Goal: Entertainment & Leisure: Consume media (video, audio)

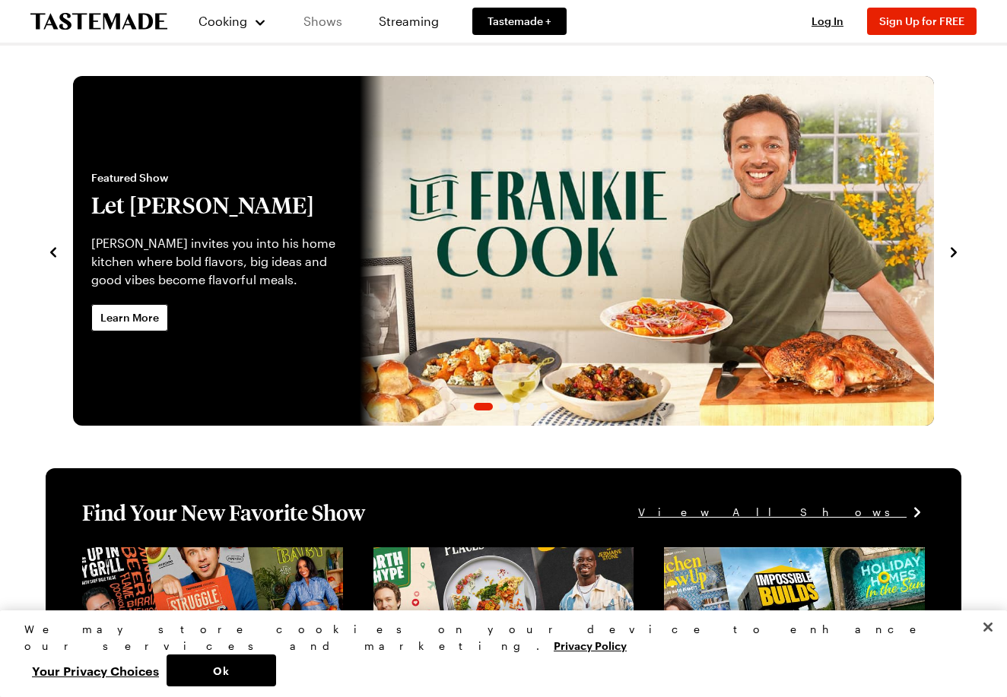
click at [336, 23] on link "Shows" at bounding box center [322, 21] width 69 height 43
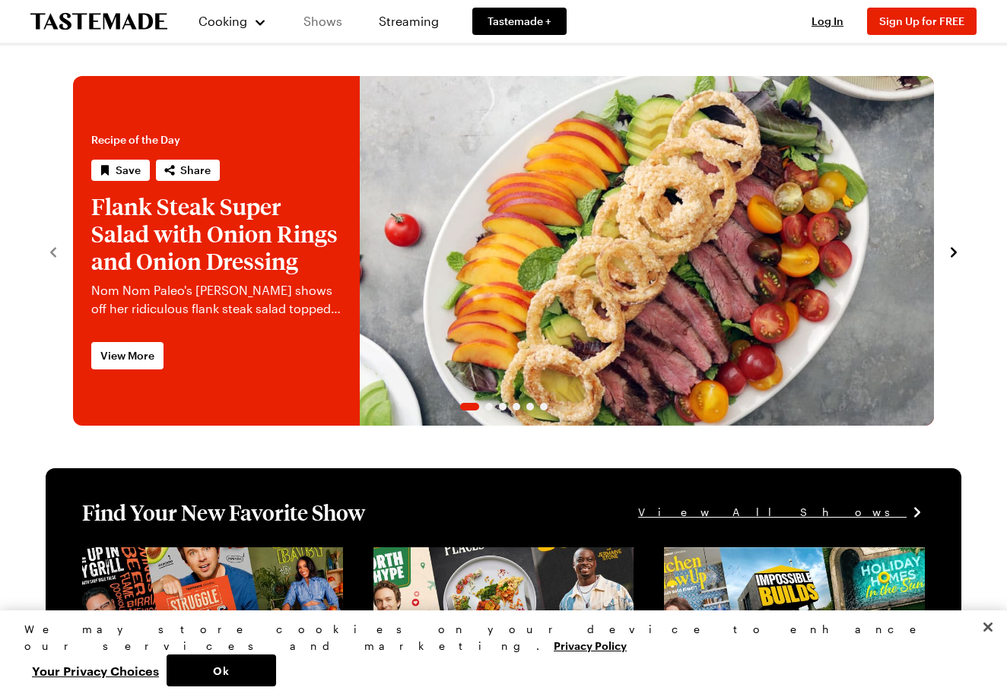
click at [312, 17] on link "Shows" at bounding box center [322, 21] width 69 height 43
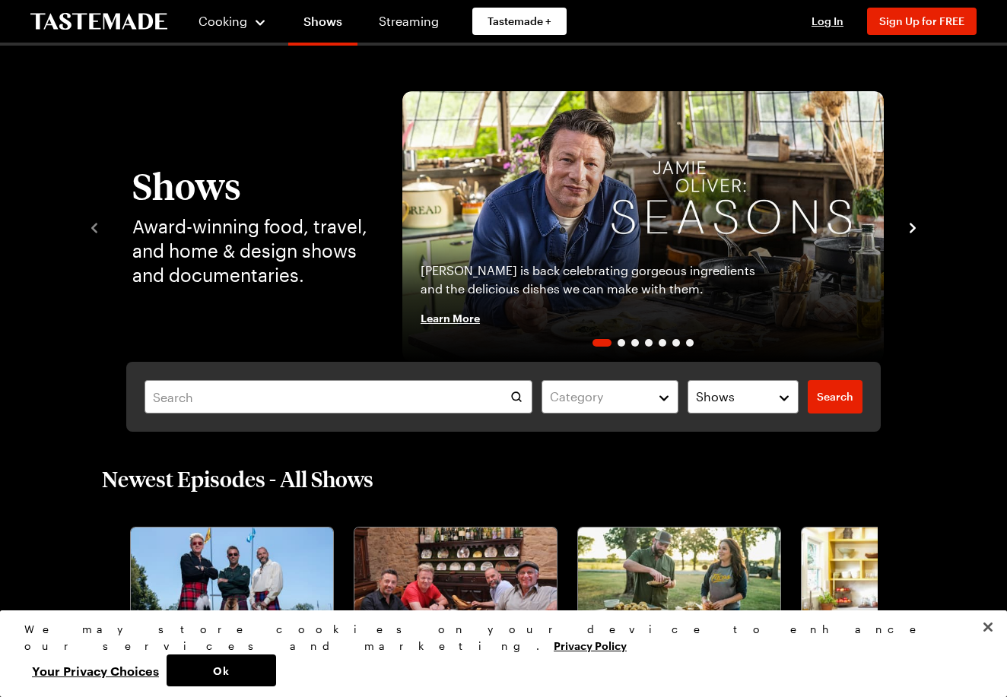
click at [915, 234] on icon "navigate to next item" at bounding box center [912, 227] width 15 height 15
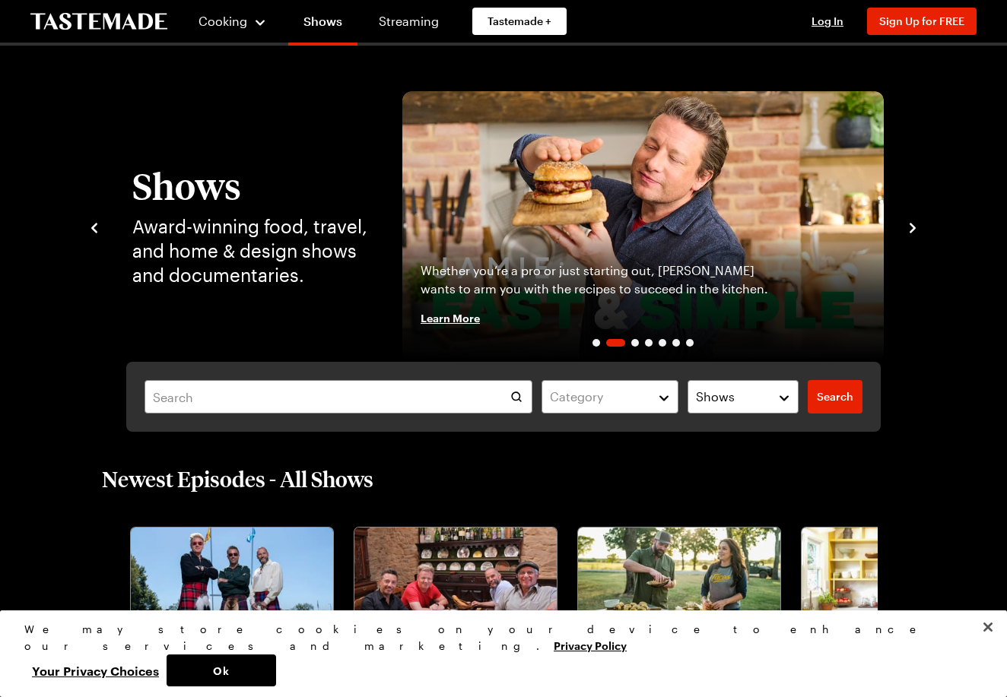
click at [913, 223] on icon "navigate to next item" at bounding box center [912, 227] width 15 height 15
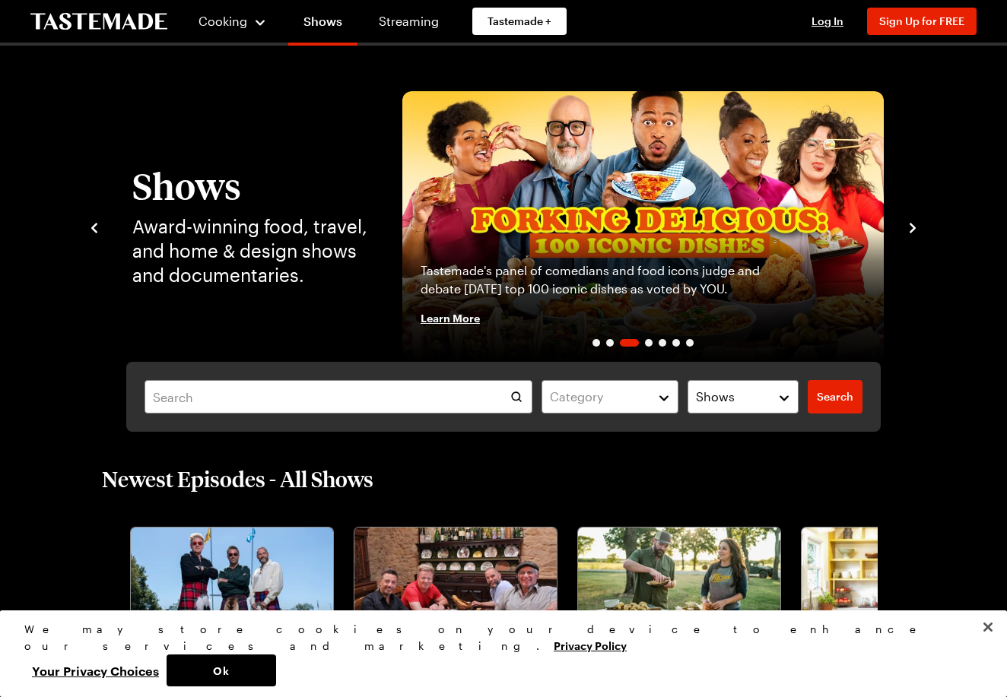
click at [913, 223] on icon "navigate to next item" at bounding box center [912, 227] width 15 height 15
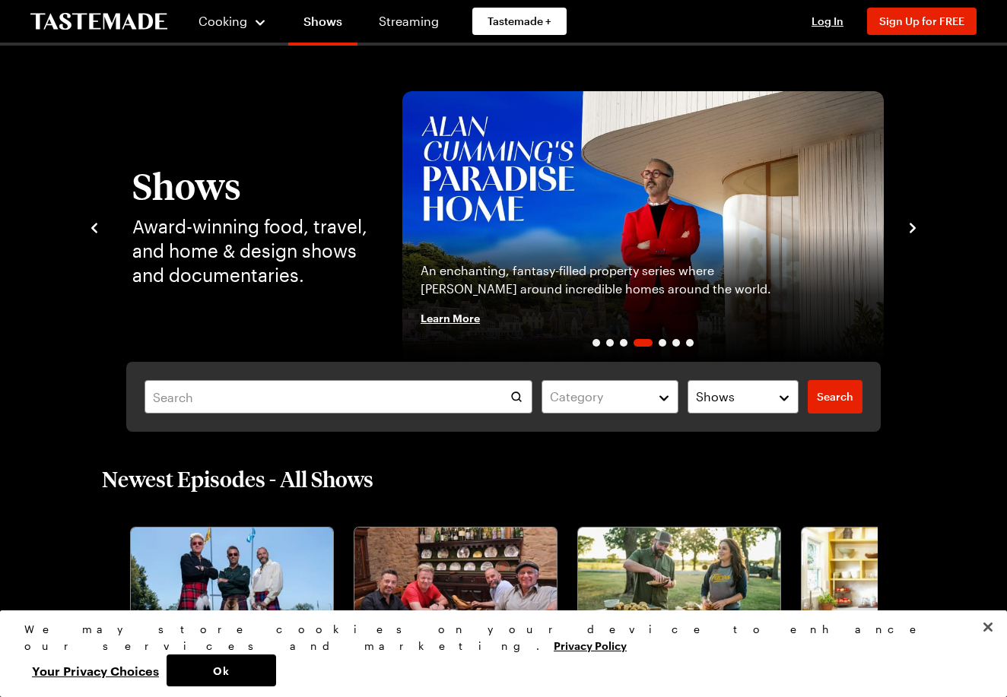
click at [913, 223] on icon "navigate to next item" at bounding box center [912, 227] width 15 height 15
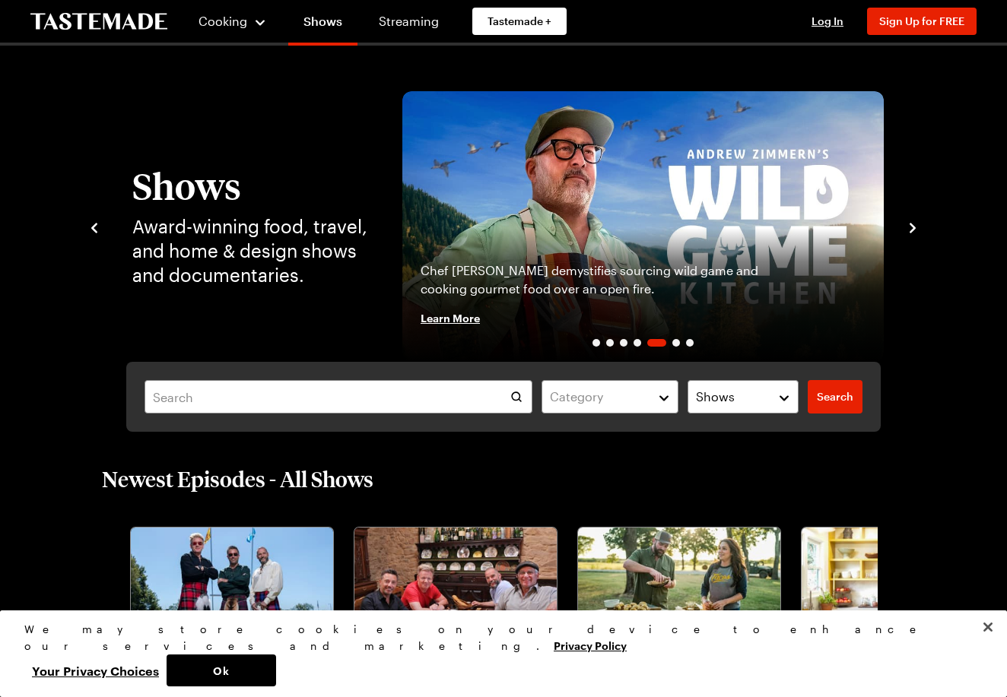
click at [913, 223] on icon "navigate to next item" at bounding box center [912, 227] width 15 height 15
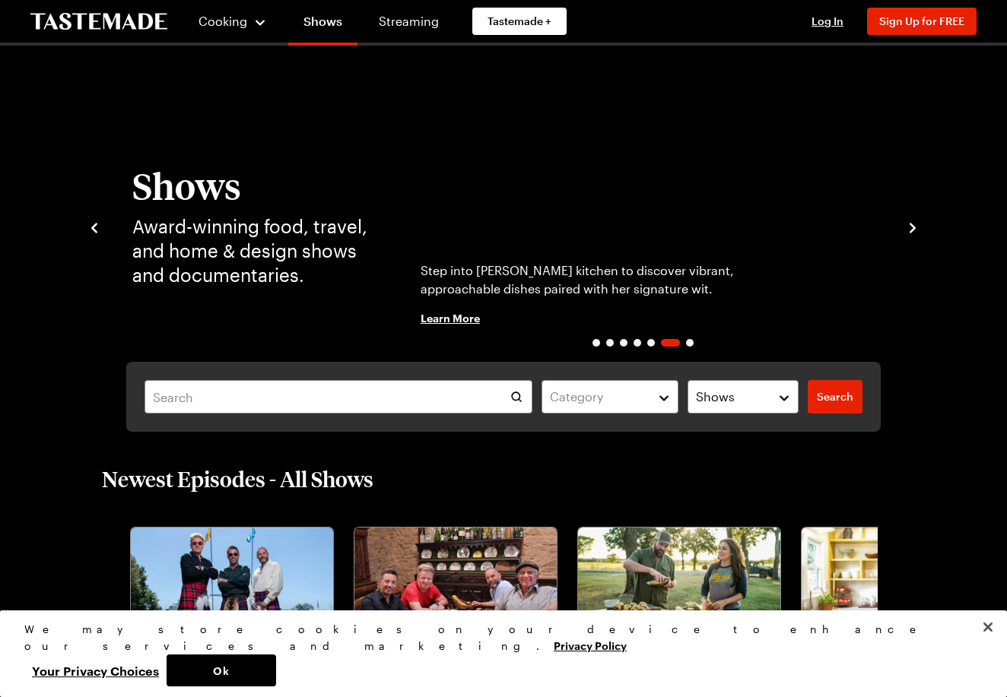
click at [913, 223] on icon "navigate to next item" at bounding box center [912, 227] width 15 height 15
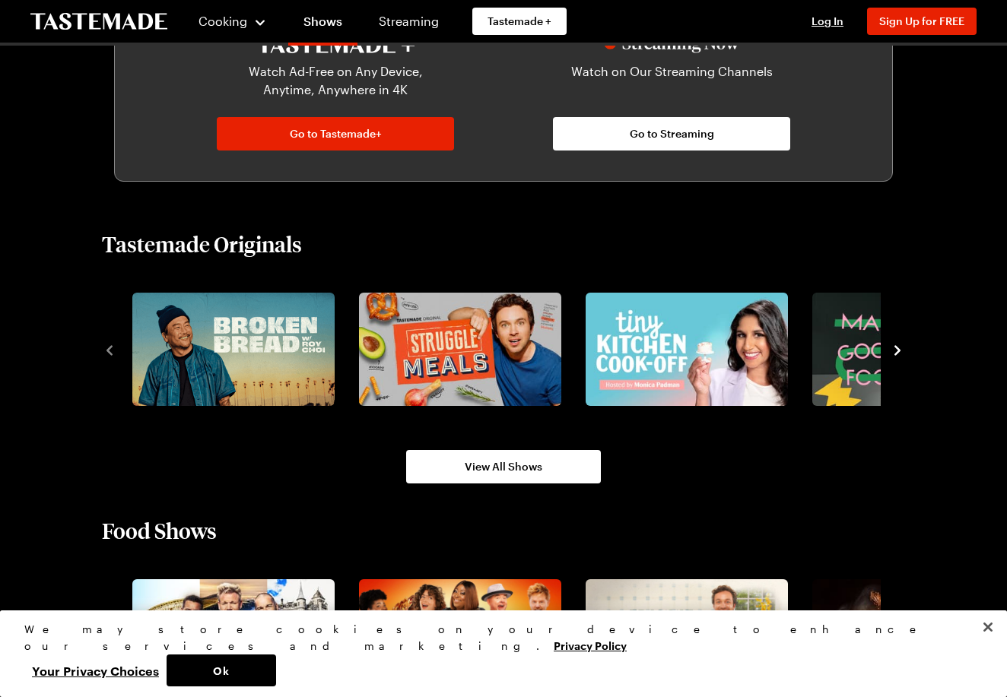
scroll to position [973, 0]
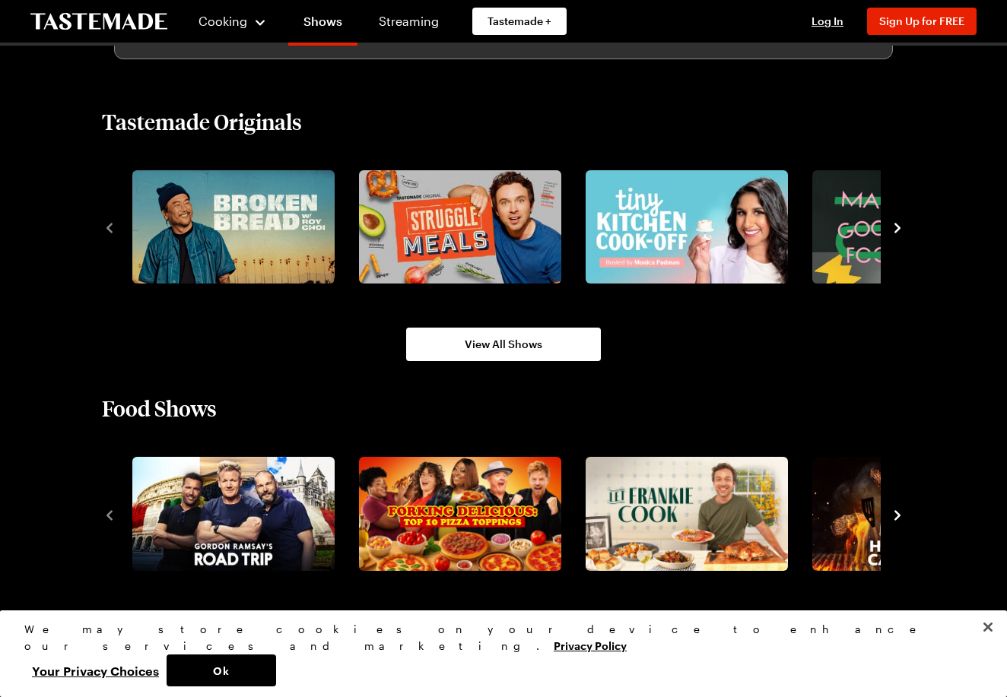
click at [896, 227] on icon "navigate to next item" at bounding box center [897, 228] width 6 height 10
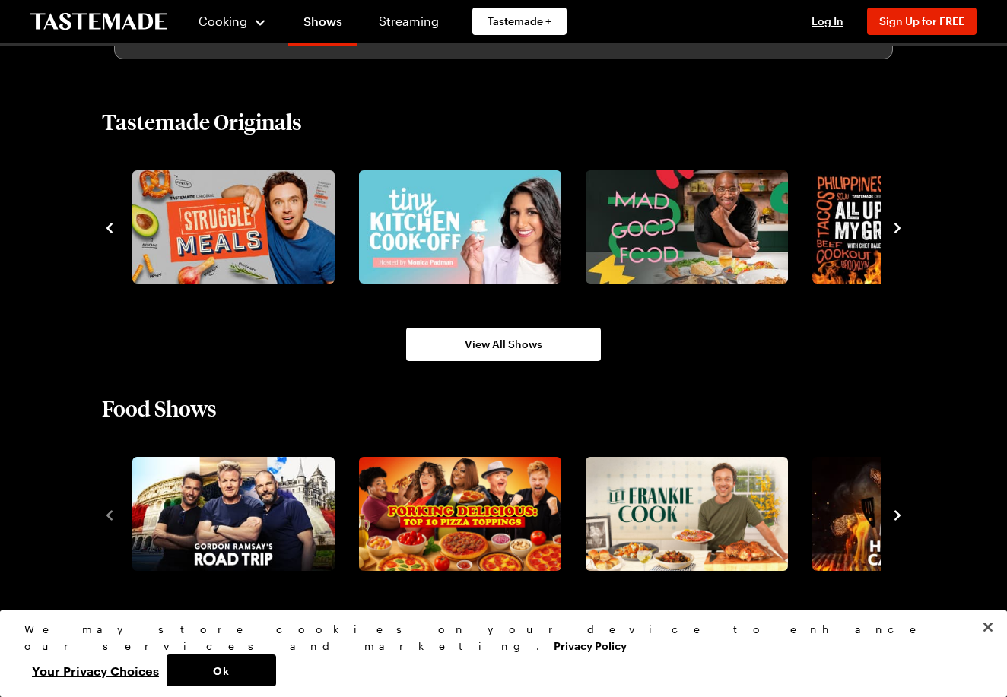
click at [896, 227] on icon "navigate to next item" at bounding box center [897, 228] width 6 height 10
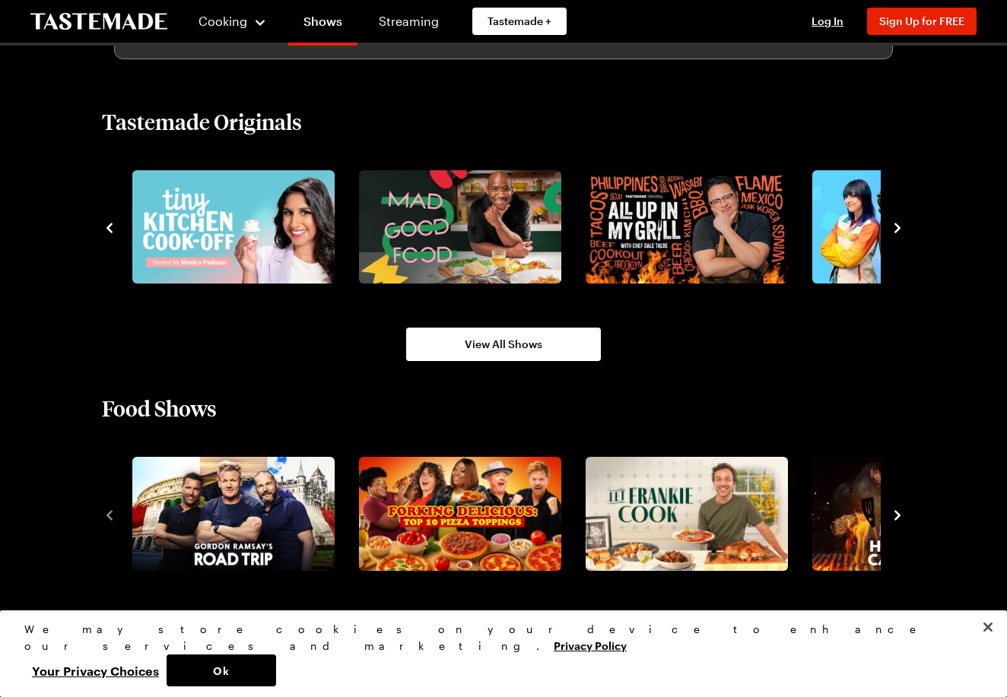
click at [896, 227] on icon "navigate to next item" at bounding box center [897, 228] width 6 height 10
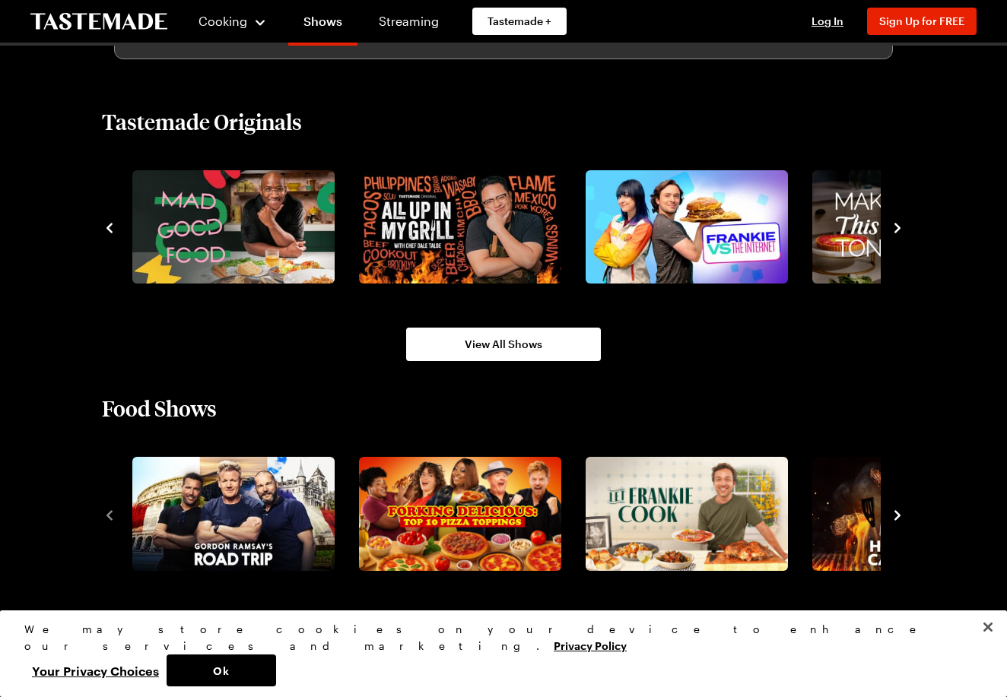
click at [896, 227] on icon "navigate to next item" at bounding box center [897, 228] width 6 height 10
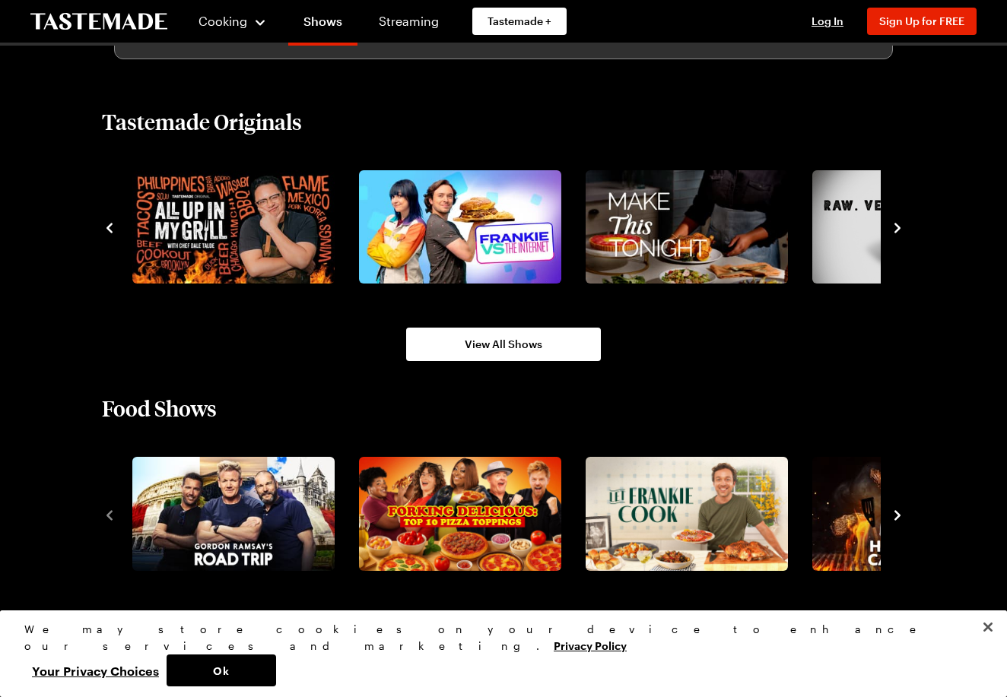
click at [896, 227] on icon "navigate to next item" at bounding box center [897, 228] width 6 height 10
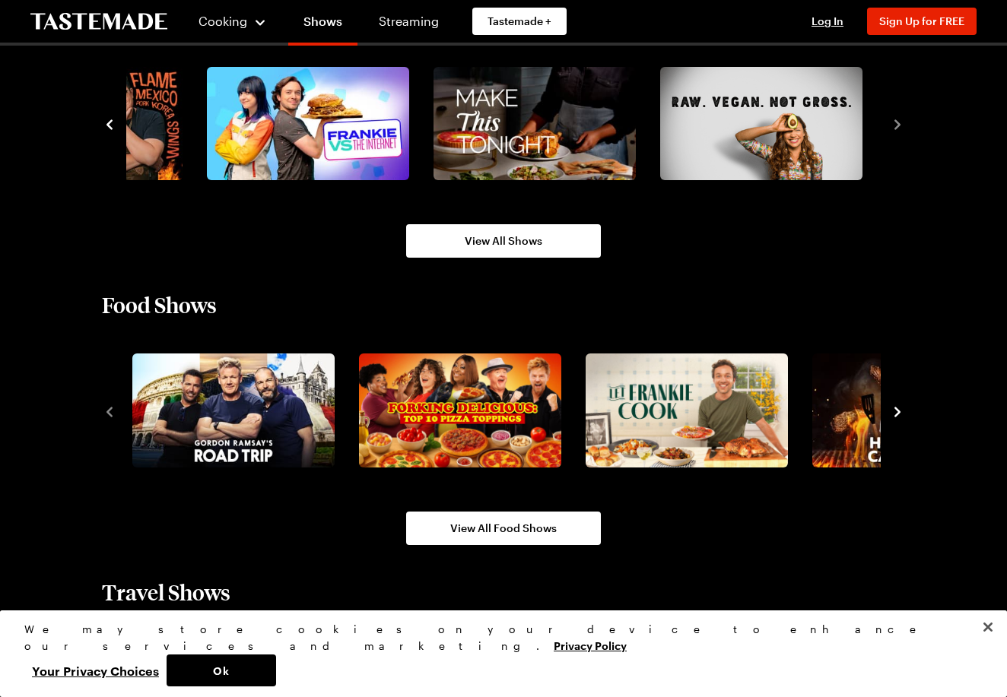
scroll to position [1111, 0]
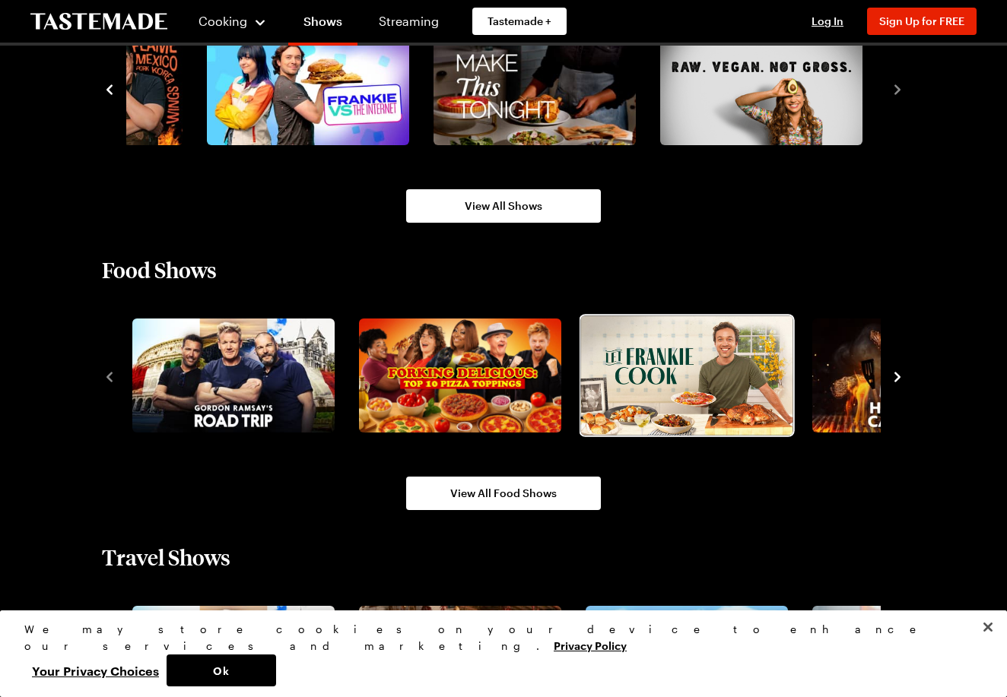
click at [696, 371] on img "3 / 10" at bounding box center [686, 375] width 212 height 119
